Goal: Information Seeking & Learning: Compare options

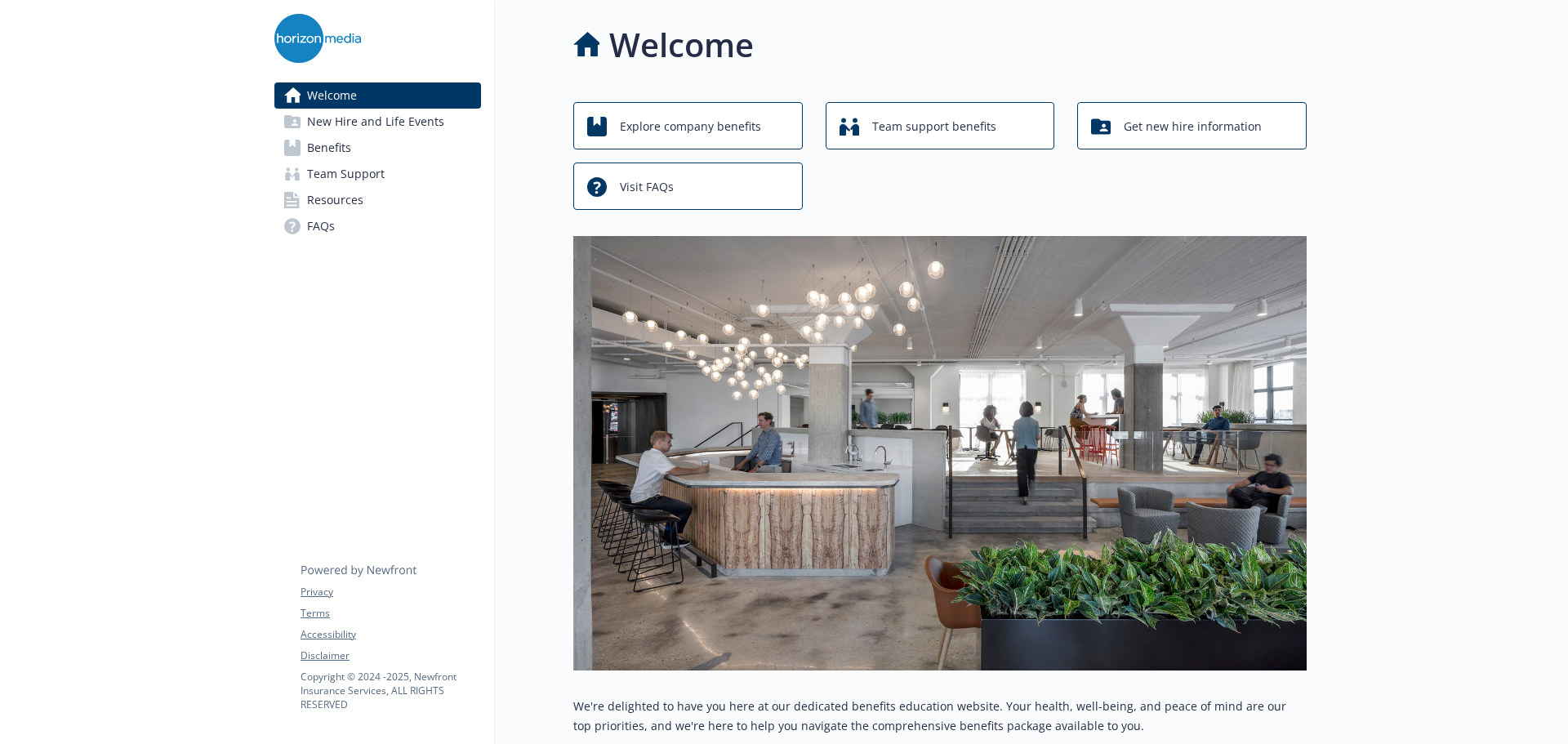
click at [416, 128] on span "New Hire and Life Events" at bounding box center [375, 122] width 137 height 26
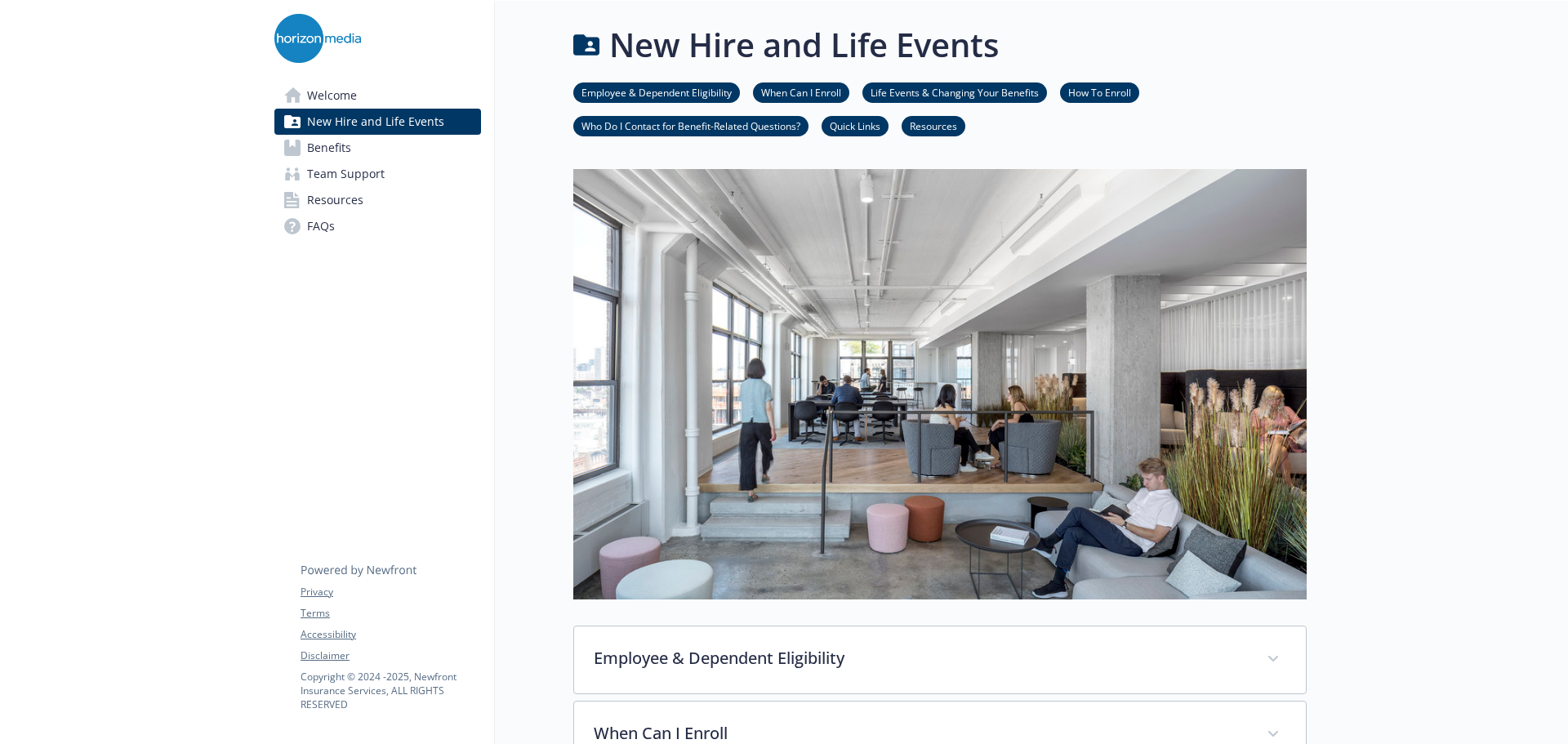
click at [409, 137] on link "Benefits" at bounding box center [378, 148] width 207 height 26
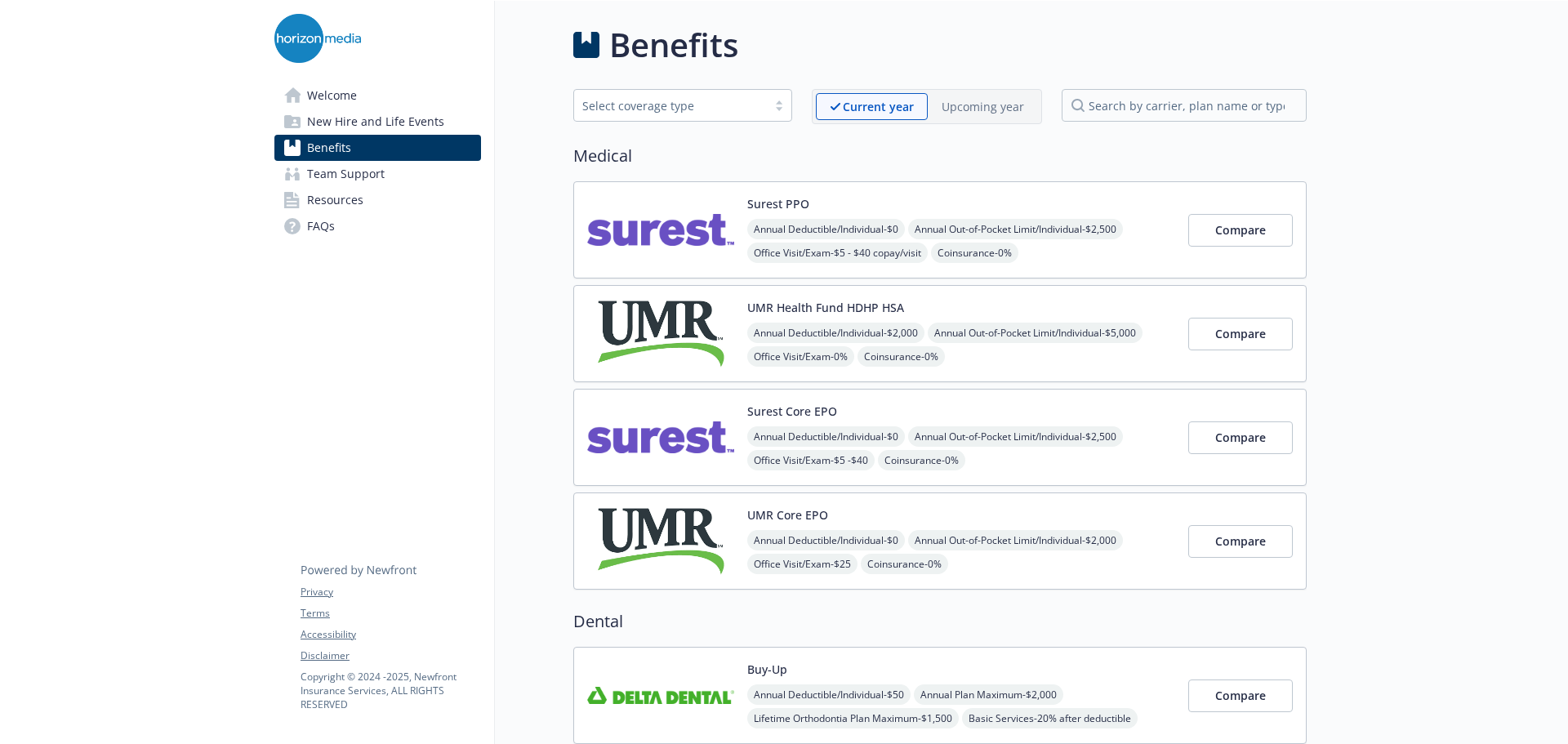
click at [759, 100] on div "Select coverage type" at bounding box center [670, 106] width 177 height 17
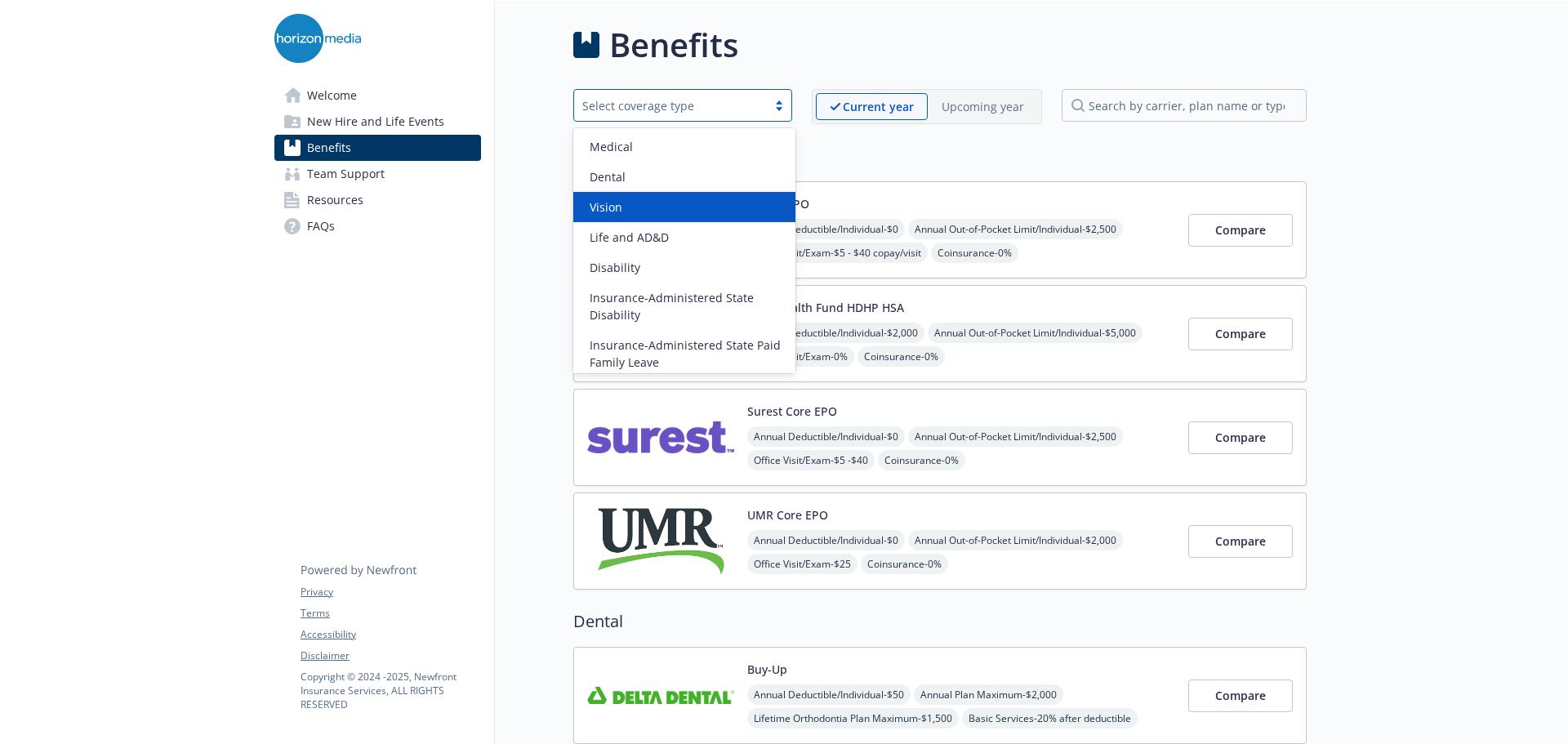
click at [736, 195] on div "Vision" at bounding box center [683, 207] width 222 height 30
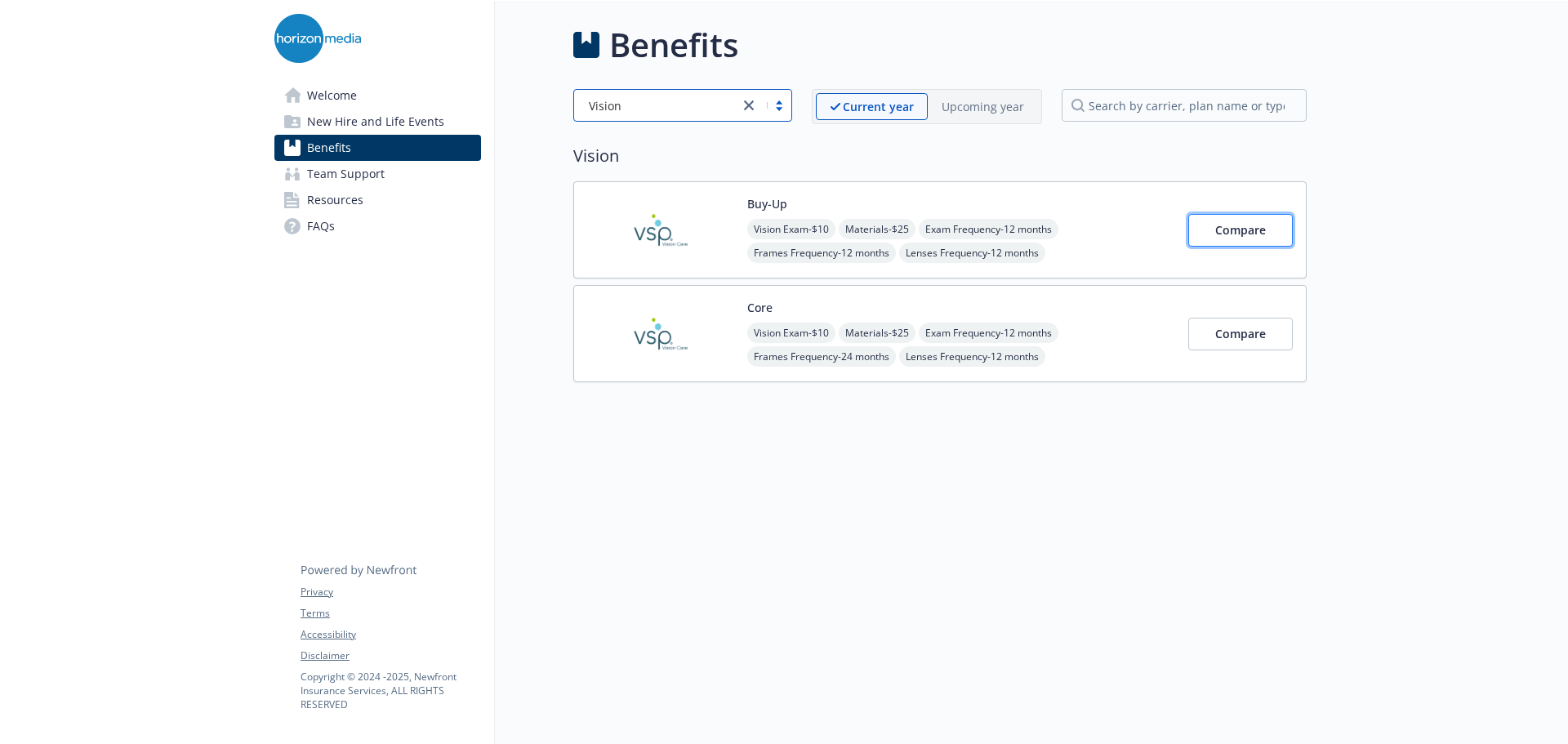
click at [1252, 229] on span "Compare" at bounding box center [1241, 229] width 51 height 15
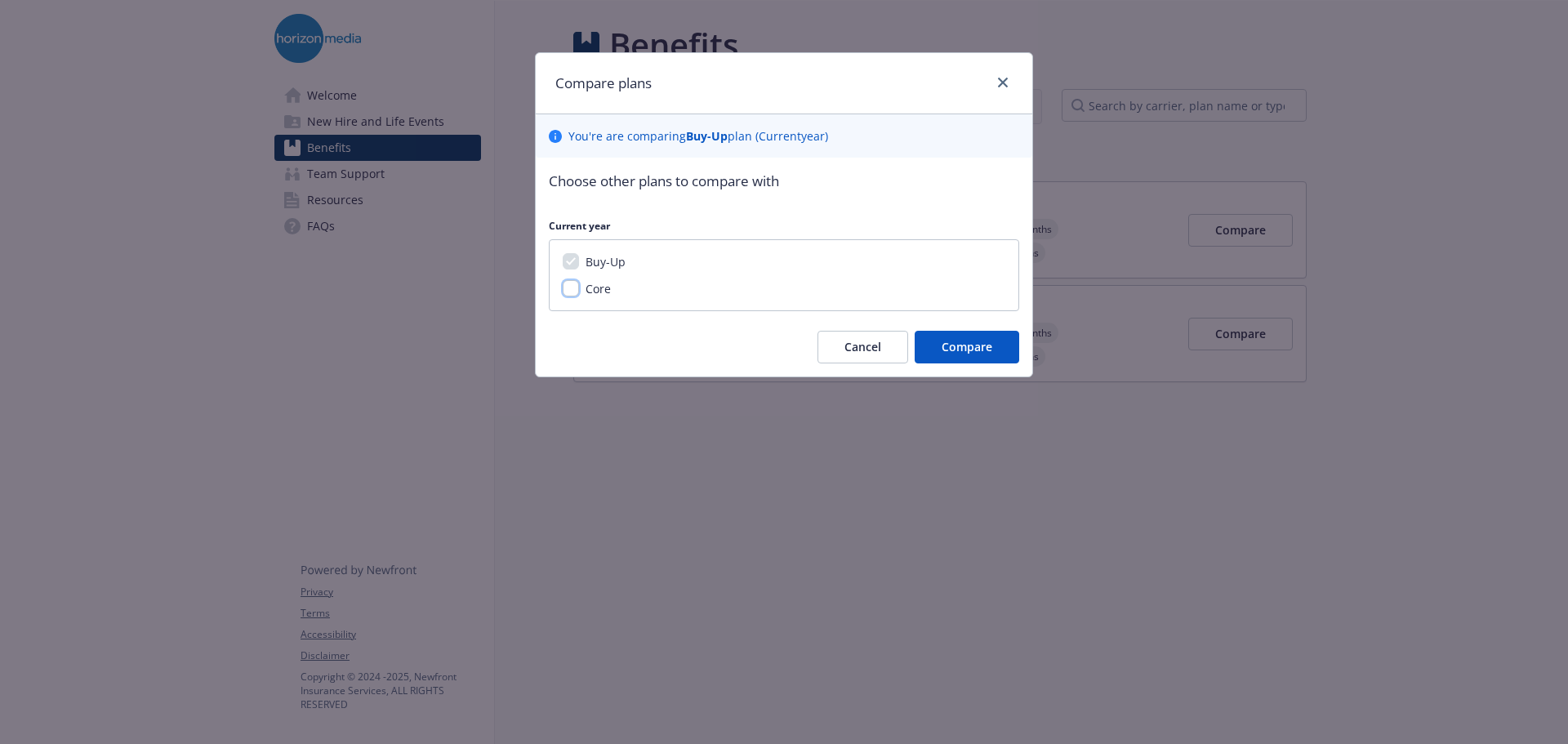
click at [570, 287] on input "Core" at bounding box center [570, 288] width 16 height 16
checkbox input "true"
click at [975, 351] on span "Compare" at bounding box center [968, 347] width 51 height 15
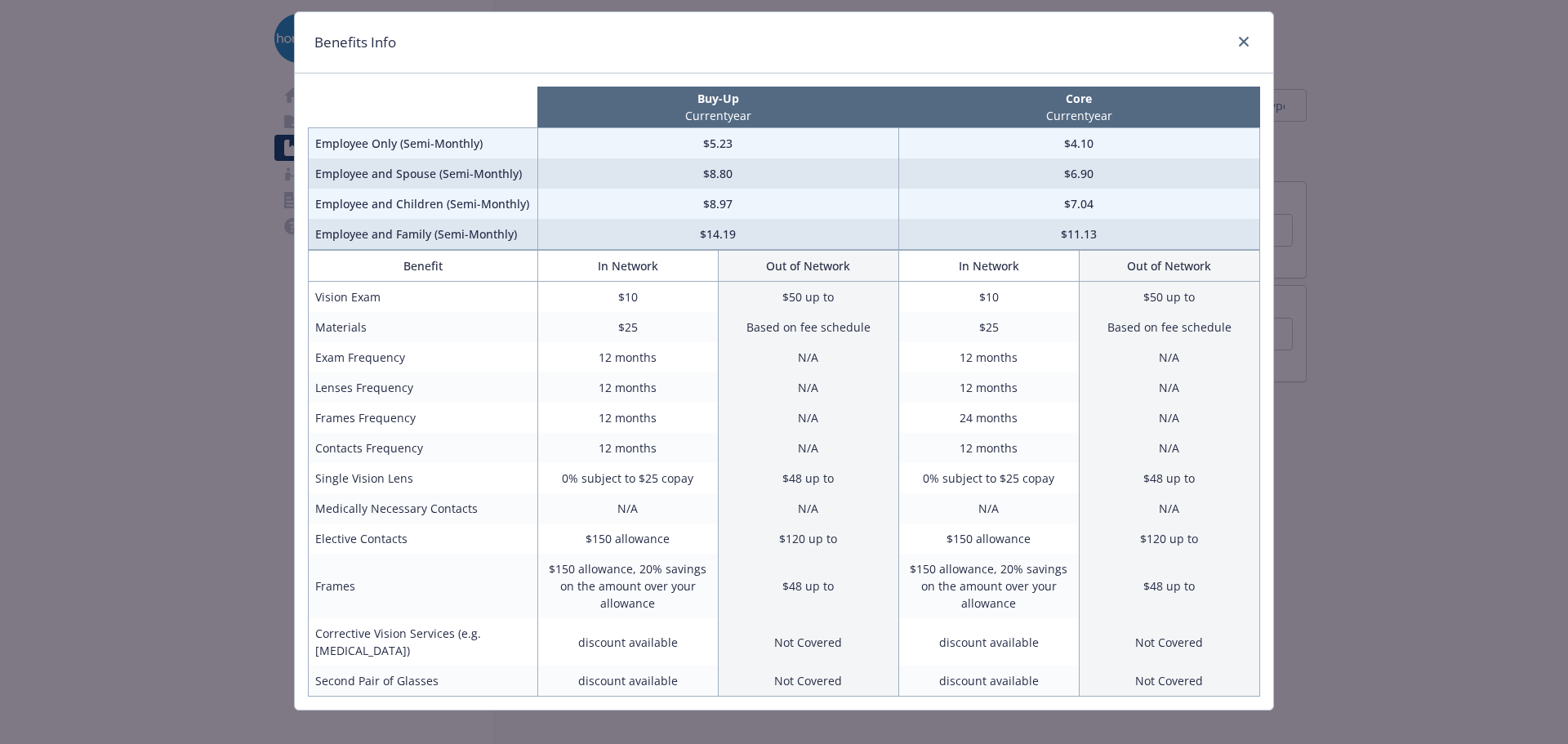
scroll to position [59, 0]
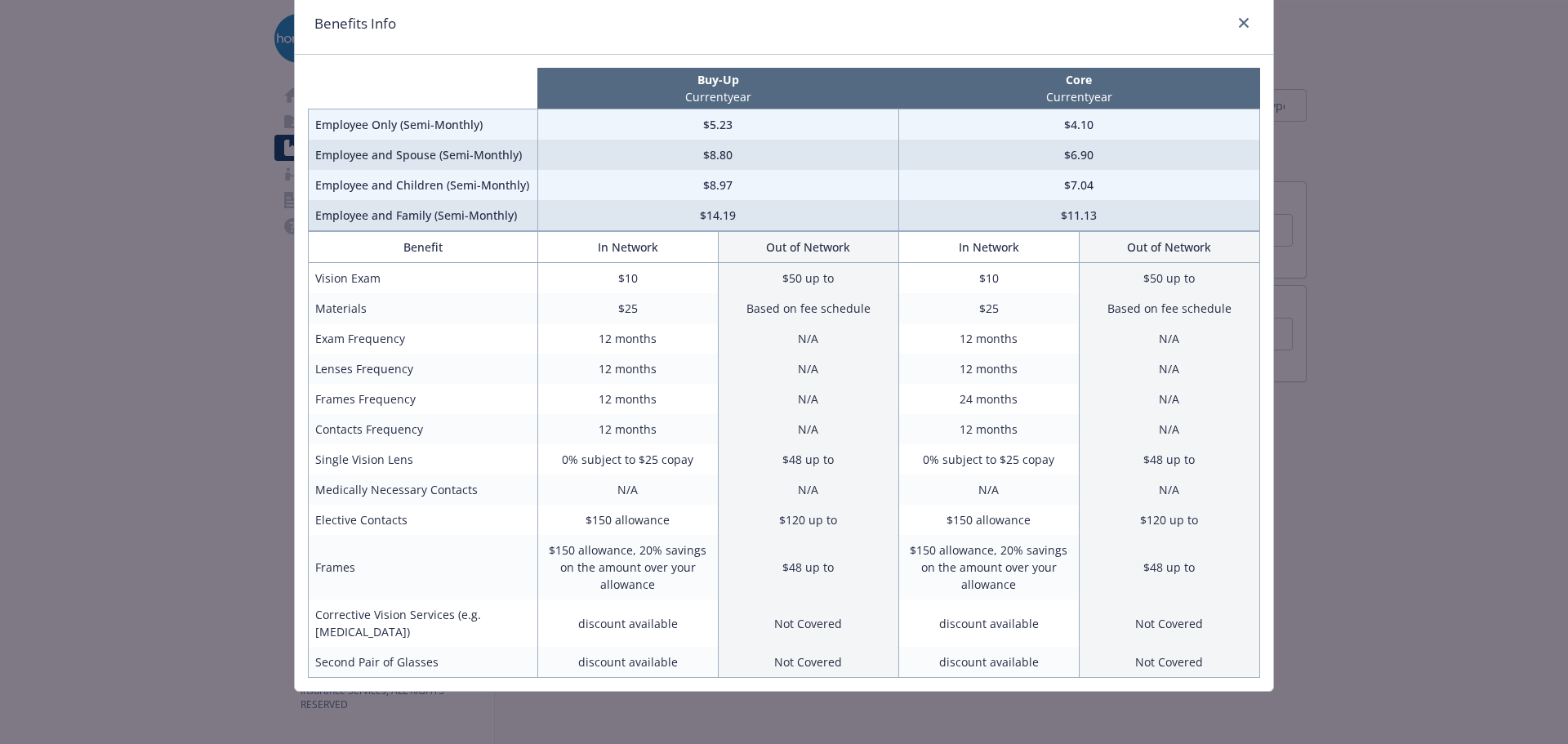
click at [243, 194] on div "Benefits Info Buy-Up Current year Core Current year Employee Only (Semi-Monthly…" at bounding box center [784, 372] width 1568 height 744
click at [256, 245] on div "Benefits Info Buy-Up Current year Core Current year Employee Only (Semi-Monthly…" at bounding box center [784, 372] width 1568 height 744
click at [1247, 20] on link "close" at bounding box center [1244, 23] width 20 height 20
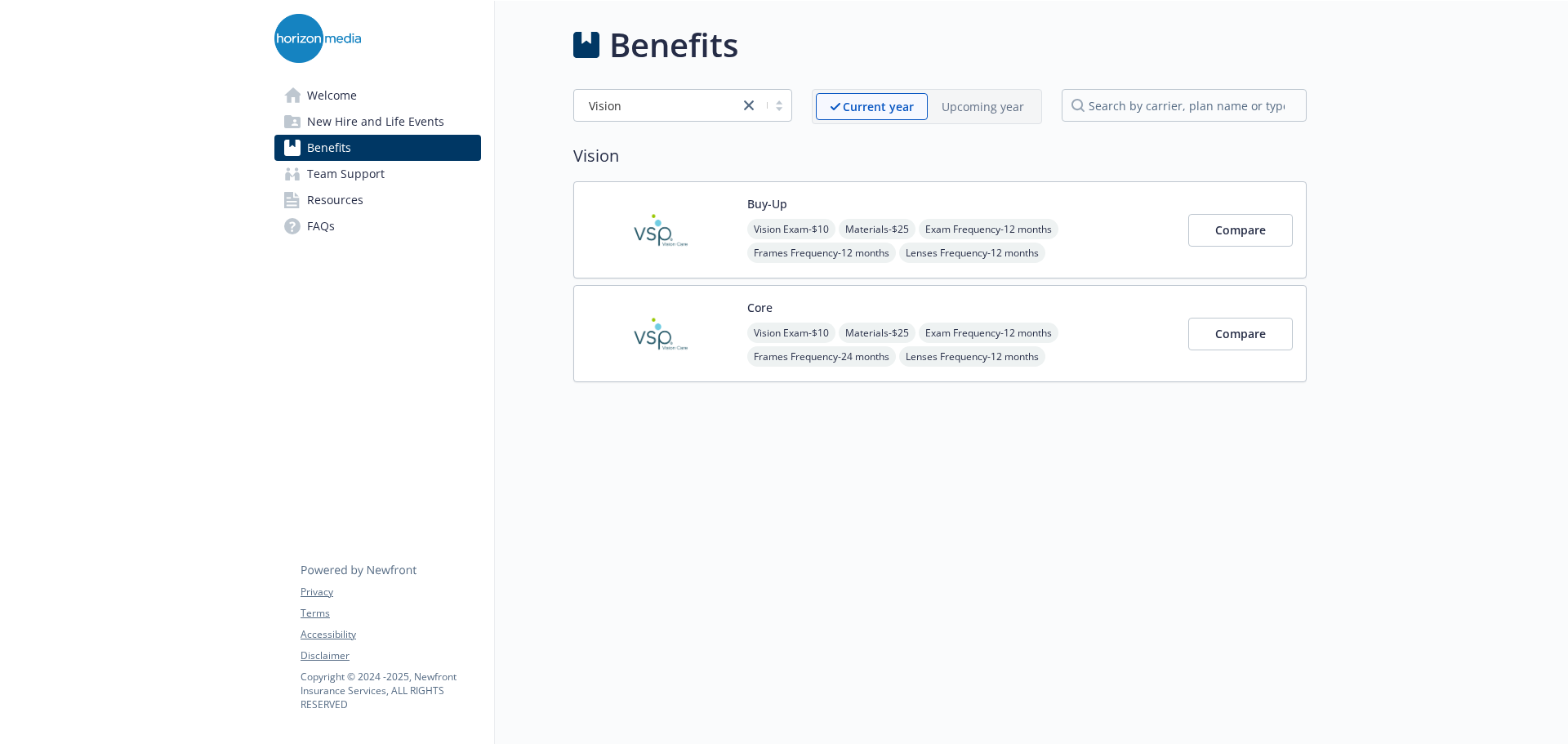
click at [800, 102] on div "Vision Current year Upcoming year" at bounding box center [939, 106] width 733 height 35
click at [753, 105] on icon "close" at bounding box center [749, 105] width 9 height 9
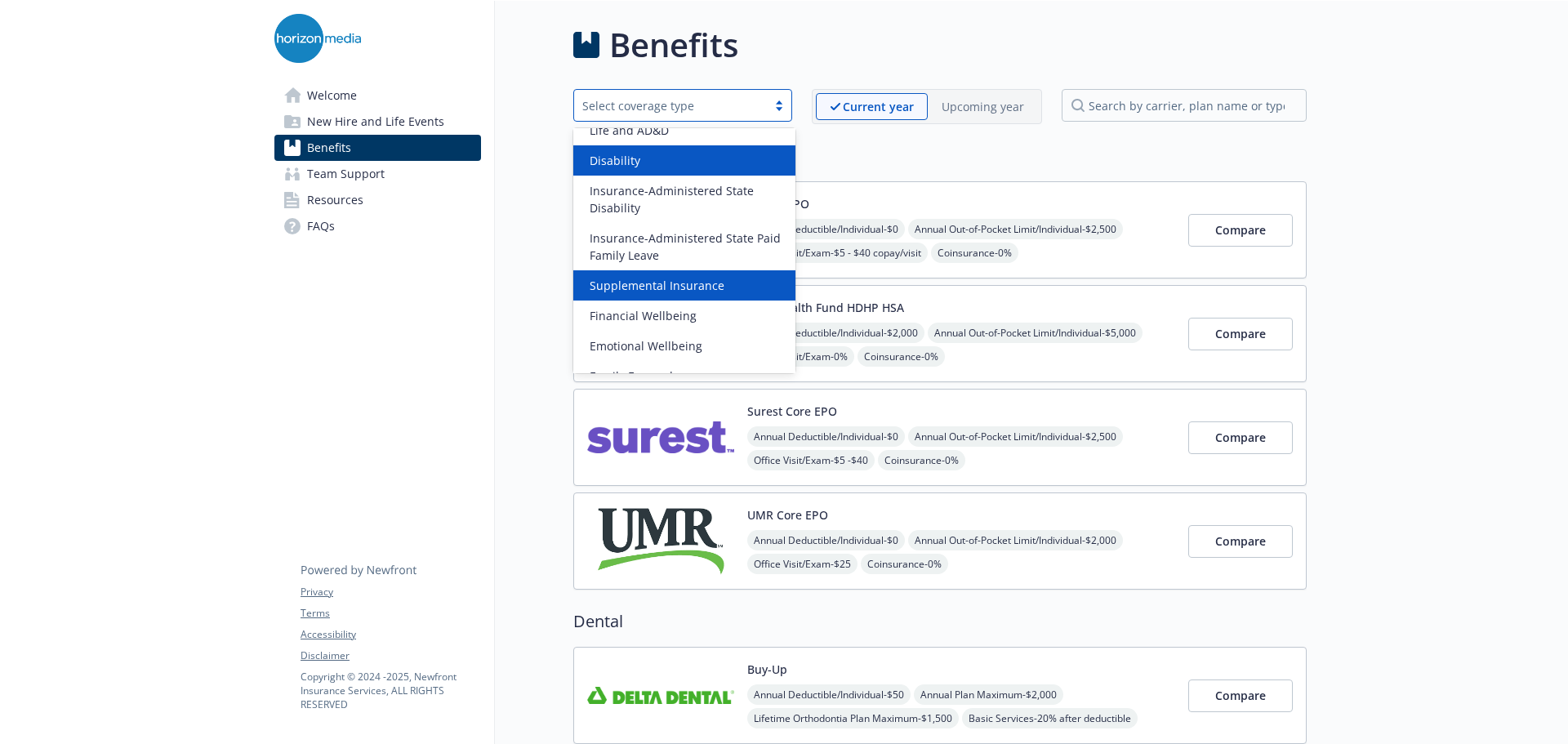
scroll to position [189, 0]
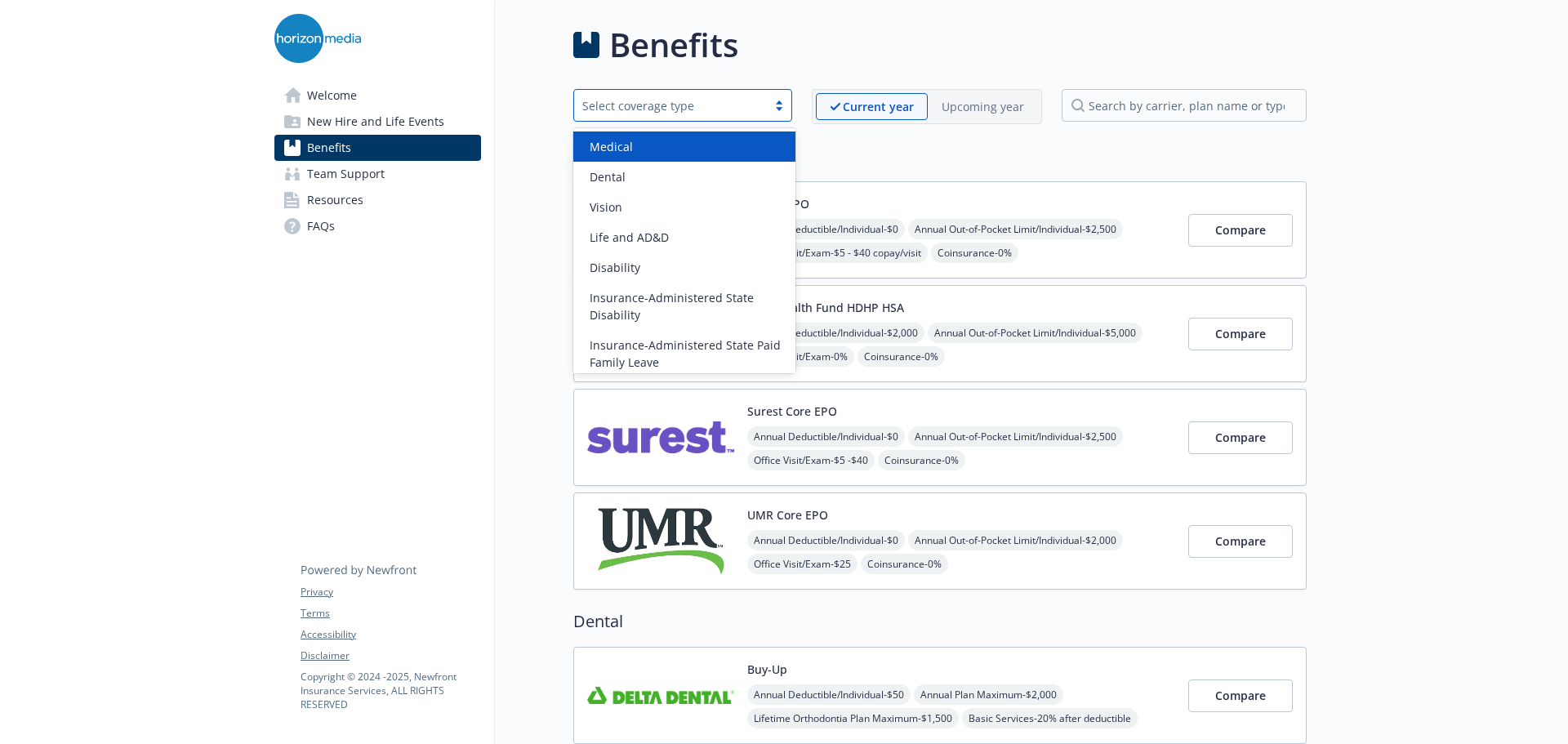
click at [767, 109] on div "Select coverage type" at bounding box center [670, 106] width 193 height 21
